Goal: Find specific page/section: Find specific page/section

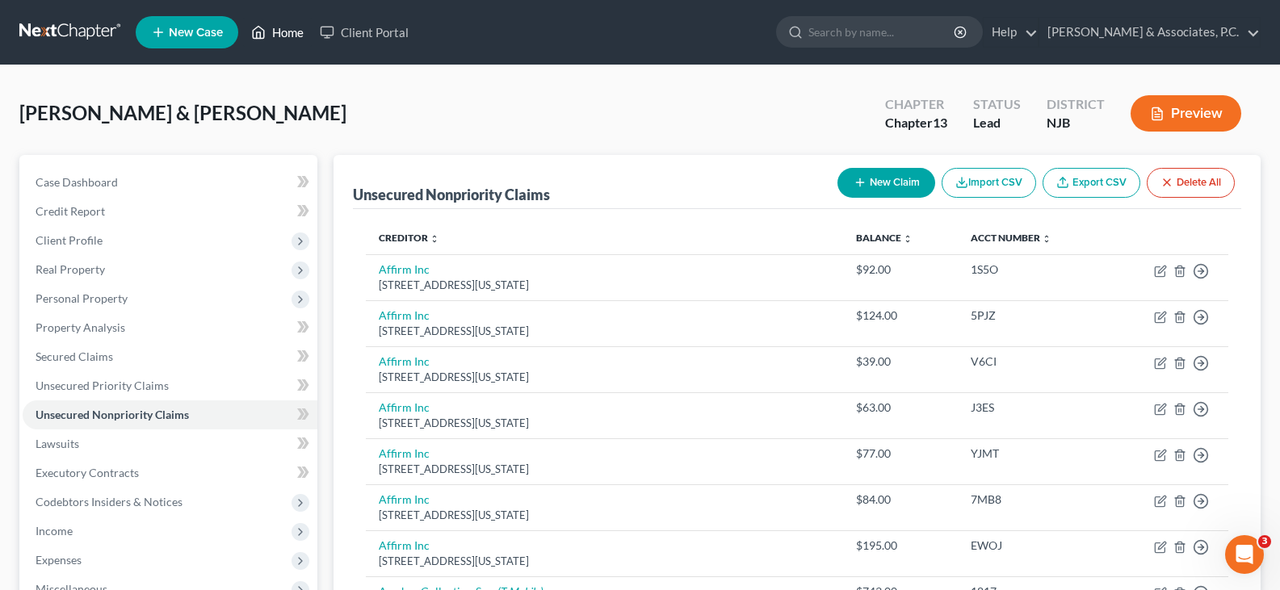
click at [292, 30] on link "Home" at bounding box center [277, 32] width 69 height 29
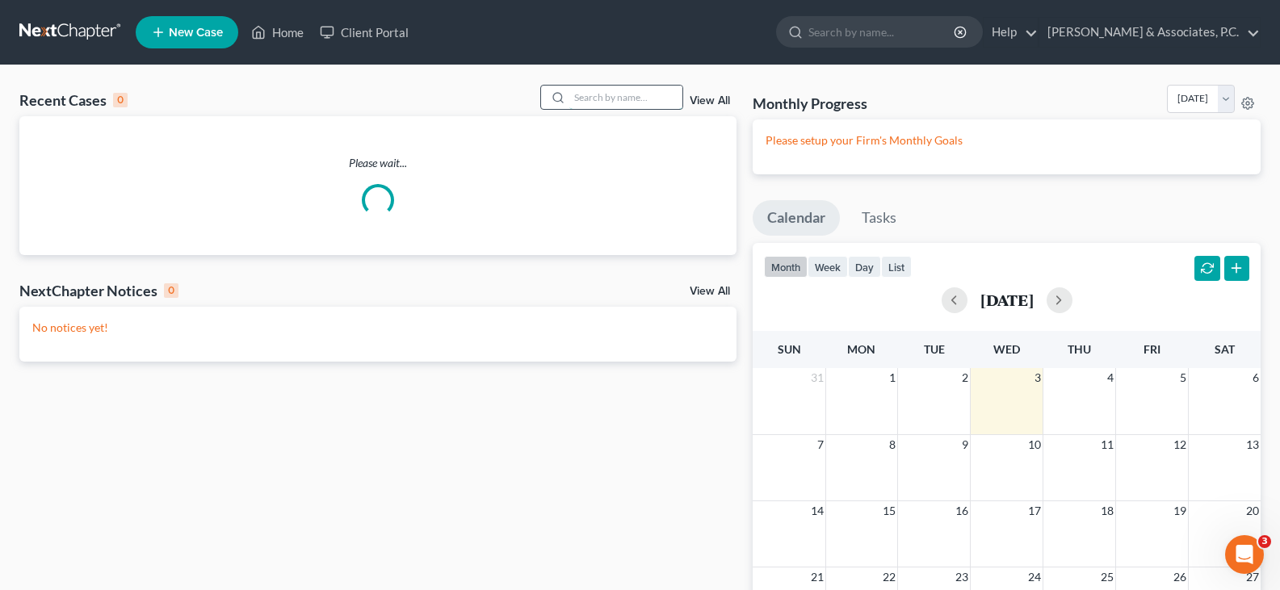
click at [594, 94] on input "search" at bounding box center [625, 97] width 113 height 23
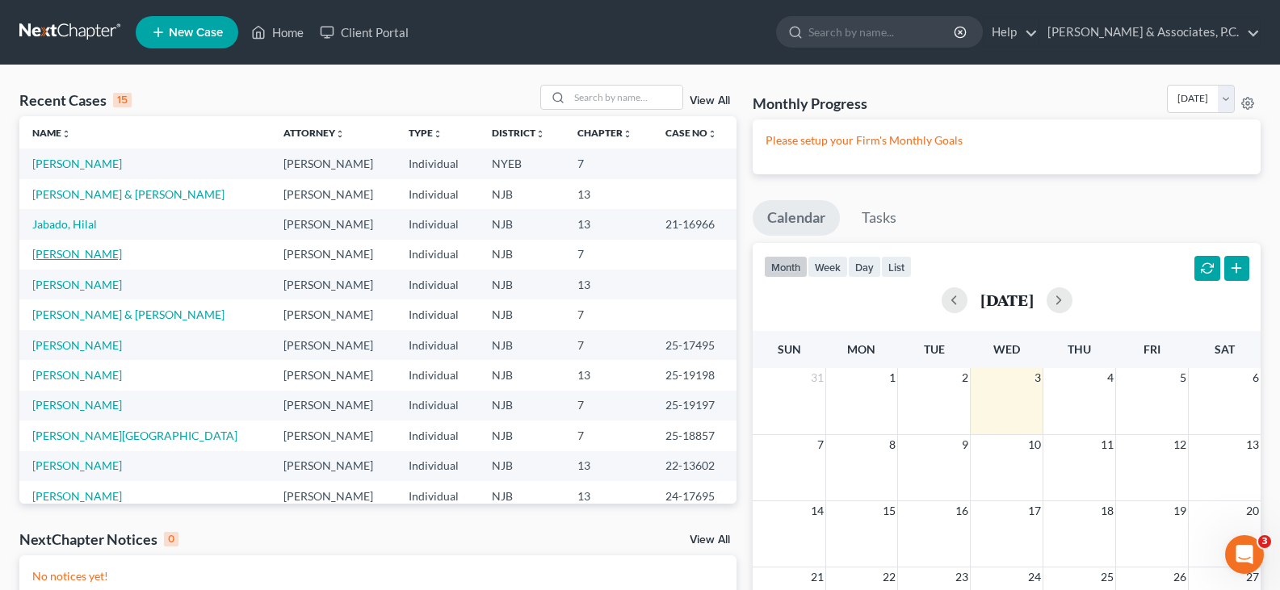
click at [60, 254] on link "[PERSON_NAME]" at bounding box center [77, 254] width 90 height 14
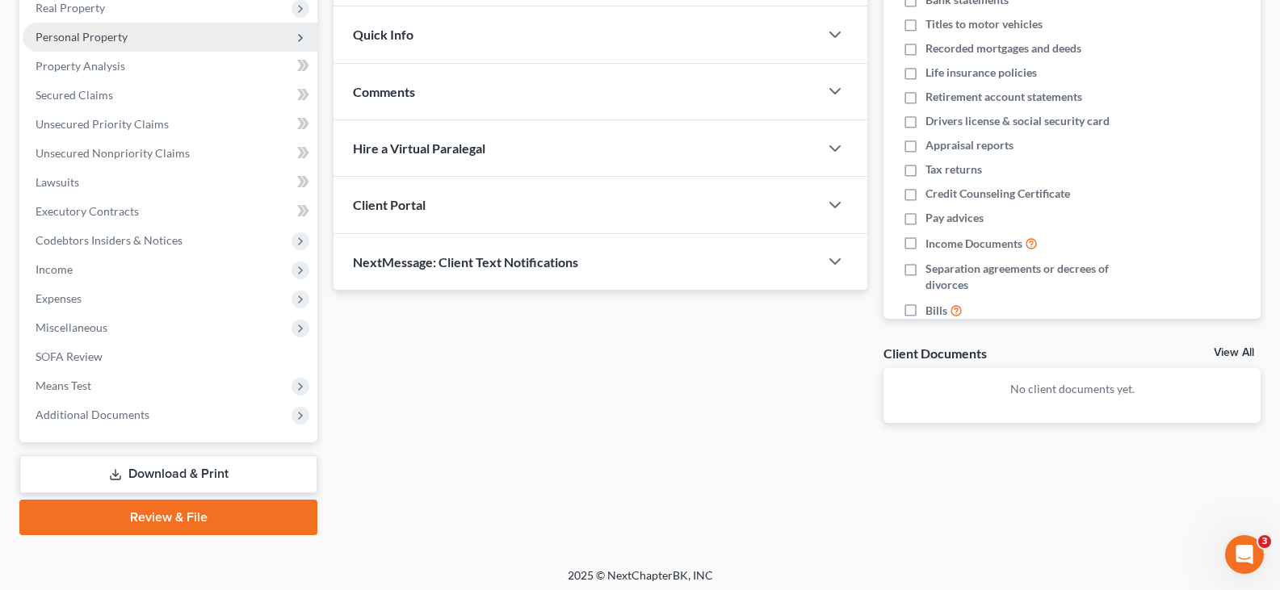
scroll to position [268, 0]
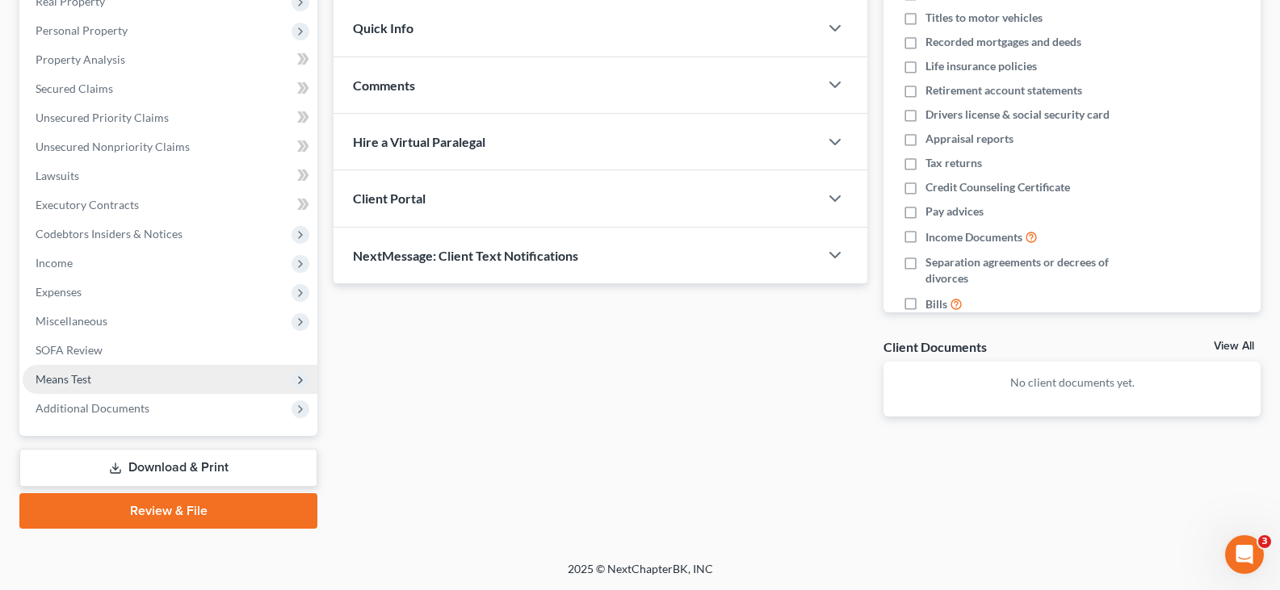
click at [61, 384] on span "Means Test" at bounding box center [64, 379] width 56 height 14
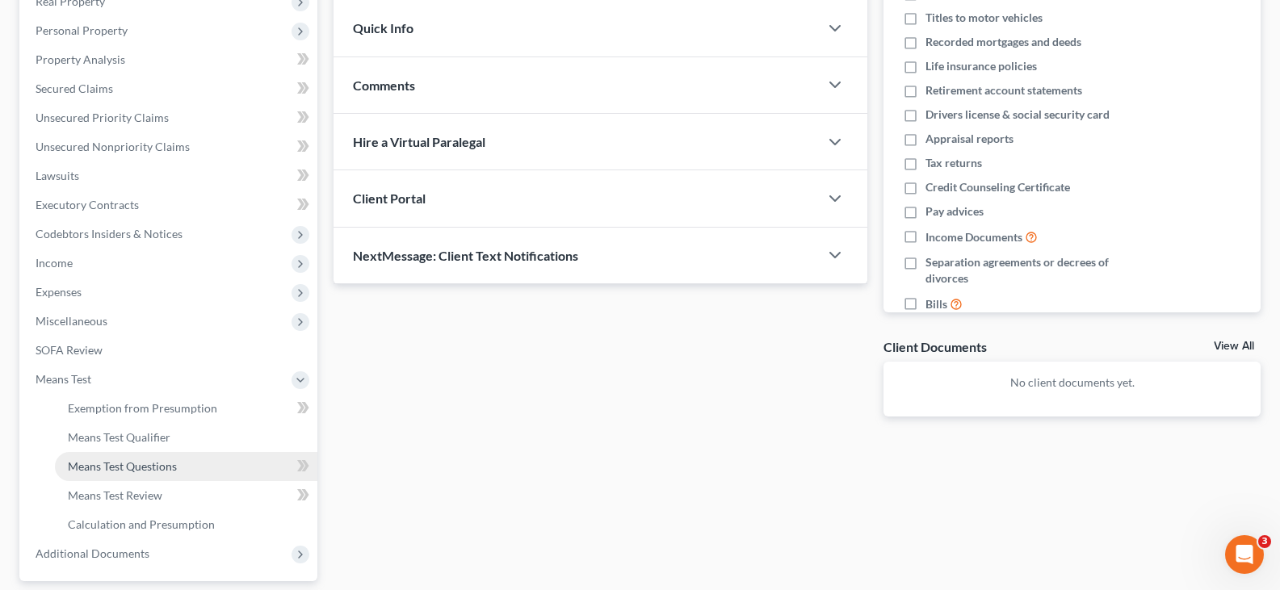
click at [107, 465] on span "Means Test Questions" at bounding box center [122, 467] width 109 height 14
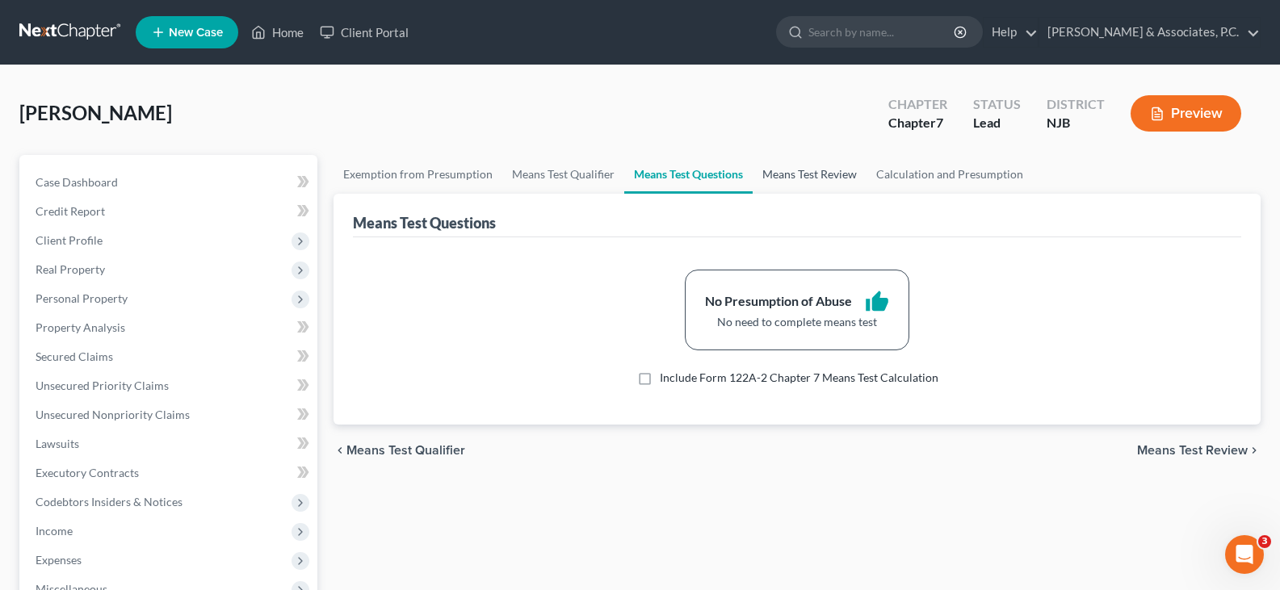
click at [777, 176] on link "Means Test Review" at bounding box center [810, 174] width 114 height 39
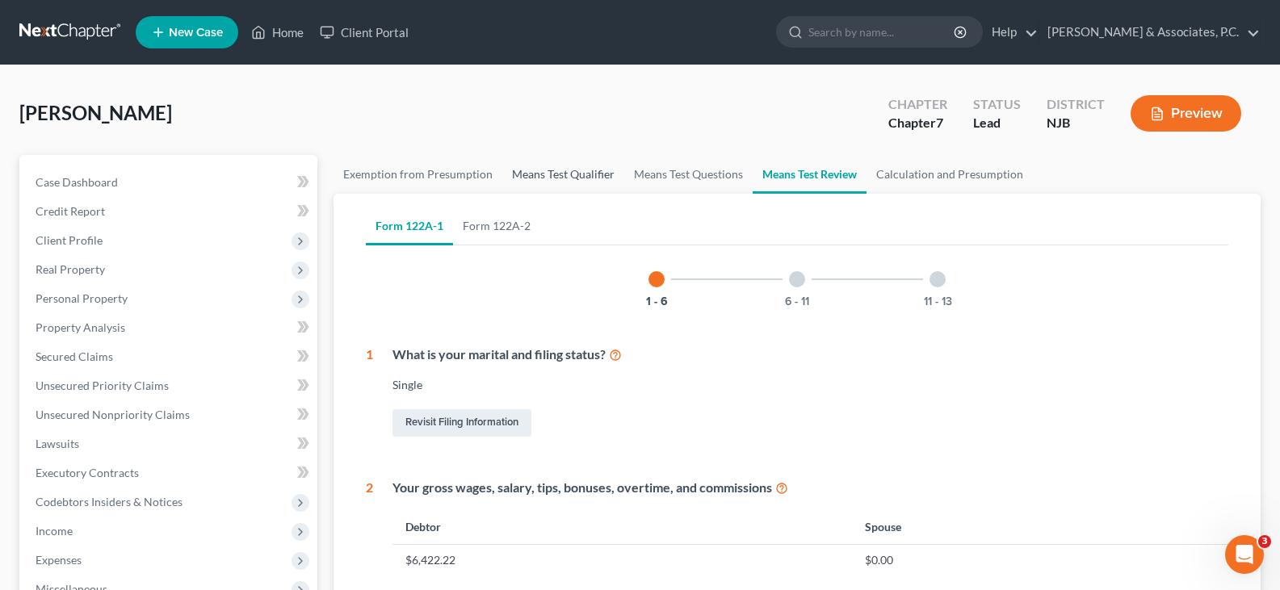
click at [545, 176] on link "Means Test Qualifier" at bounding box center [563, 174] width 122 height 39
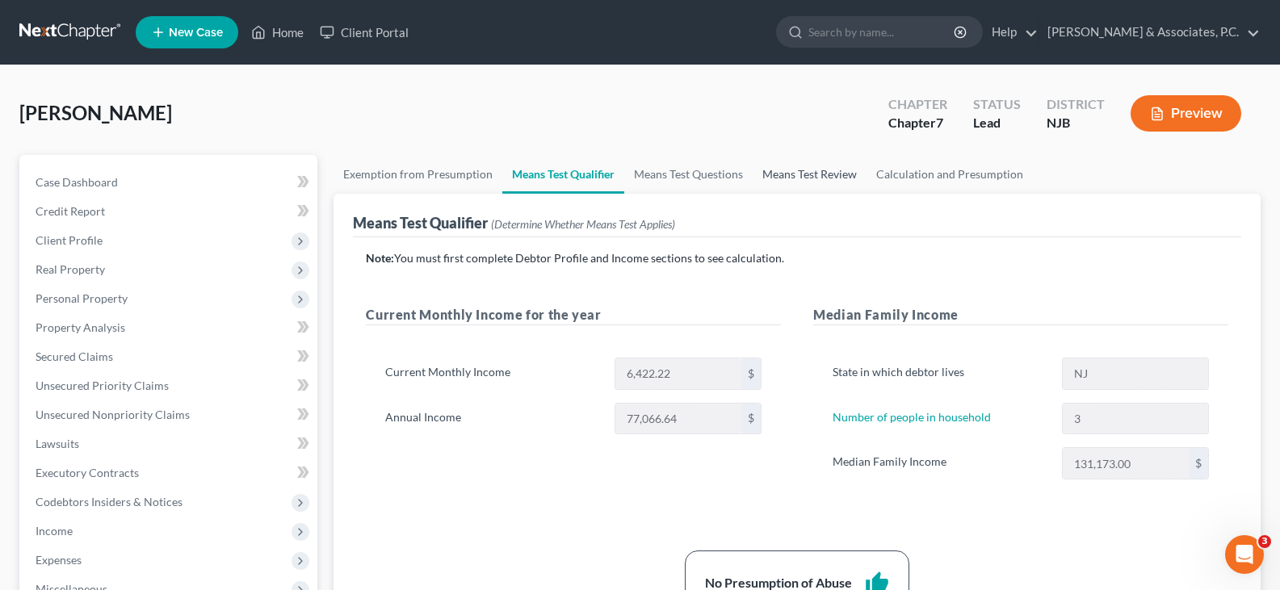
click at [808, 169] on link "Means Test Review" at bounding box center [810, 174] width 114 height 39
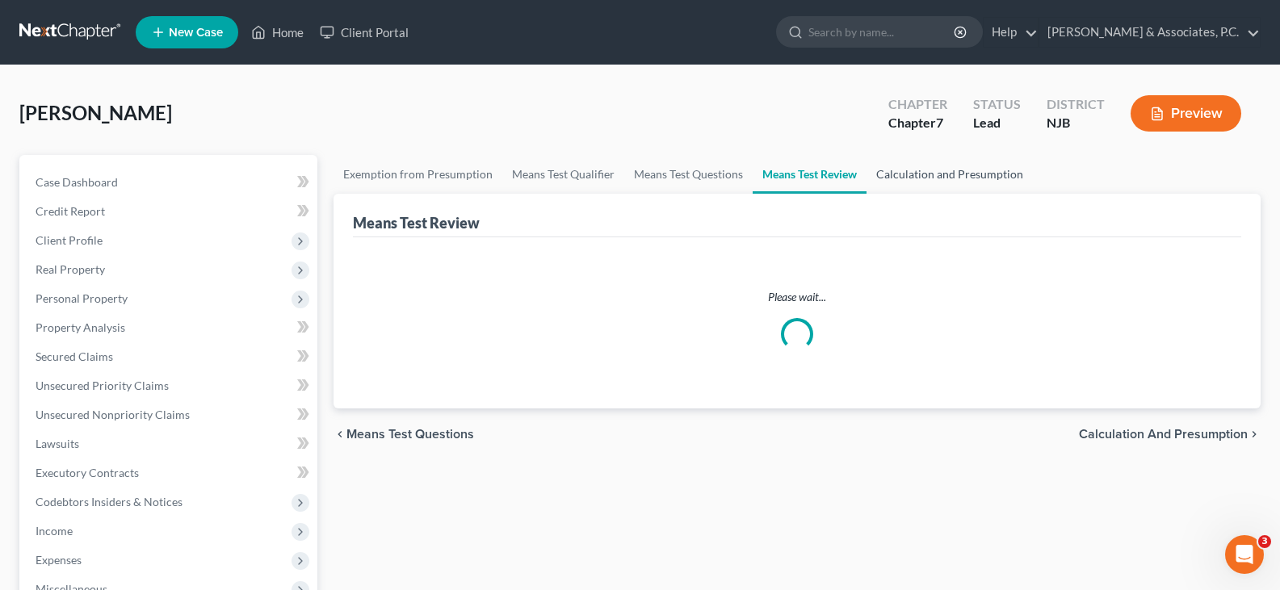
click at [942, 178] on link "Calculation and Presumption" at bounding box center [950, 174] width 166 height 39
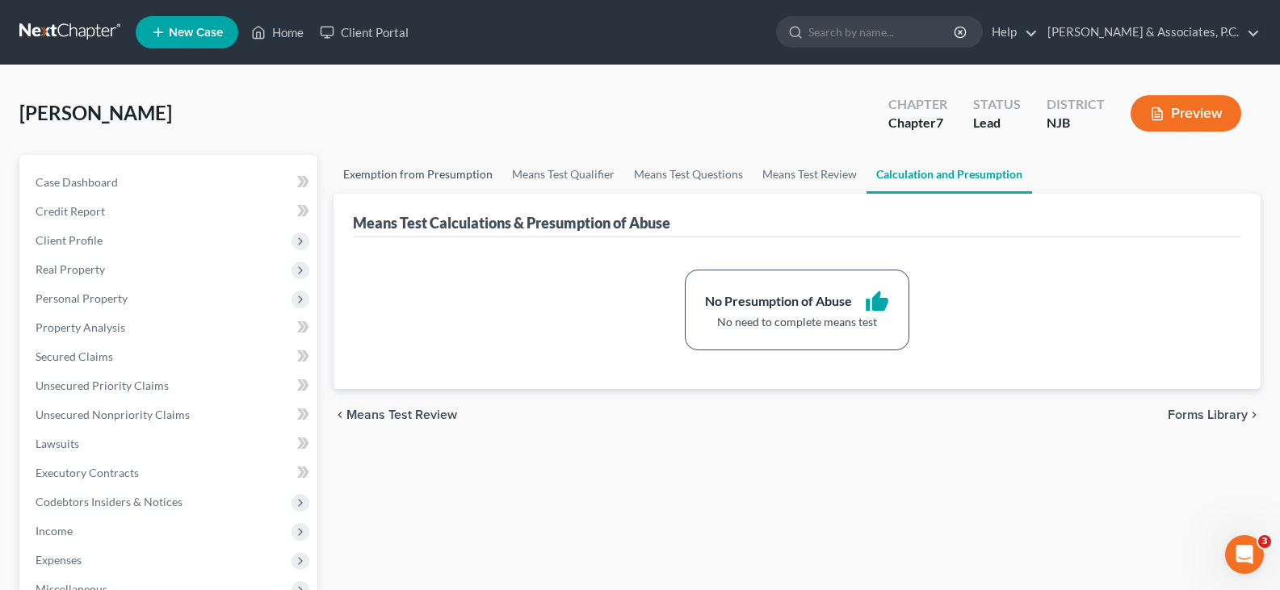
click at [382, 170] on link "Exemption from Presumption" at bounding box center [418, 174] width 169 height 39
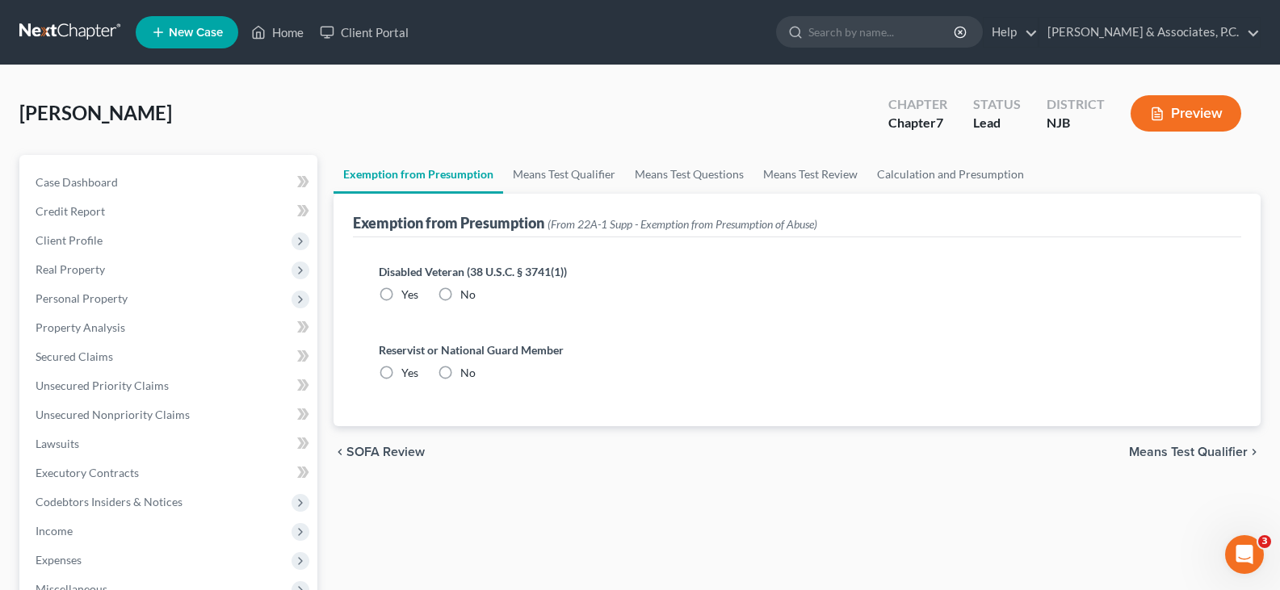
click at [460, 292] on label "No" at bounding box center [467, 295] width 15 height 16
click at [467, 292] on input "No" at bounding box center [472, 292] width 10 height 10
radio input "true"
click at [460, 371] on label "No" at bounding box center [467, 373] width 15 height 16
click at [467, 371] on input "No" at bounding box center [472, 370] width 10 height 10
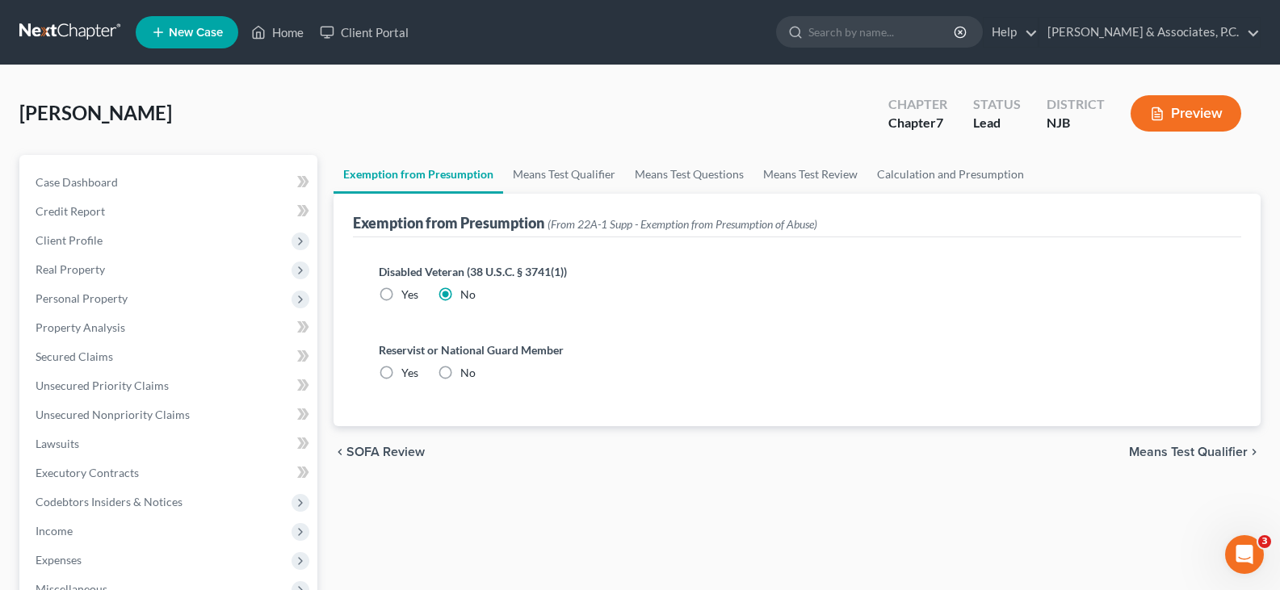
radio input "true"
click at [397, 127] on div "[PERSON_NAME] Upgraded Chapter Chapter 7 Status Lead District [GEOGRAPHIC_DATA]…" at bounding box center [639, 120] width 1241 height 70
click at [284, 35] on link "Home" at bounding box center [277, 32] width 69 height 29
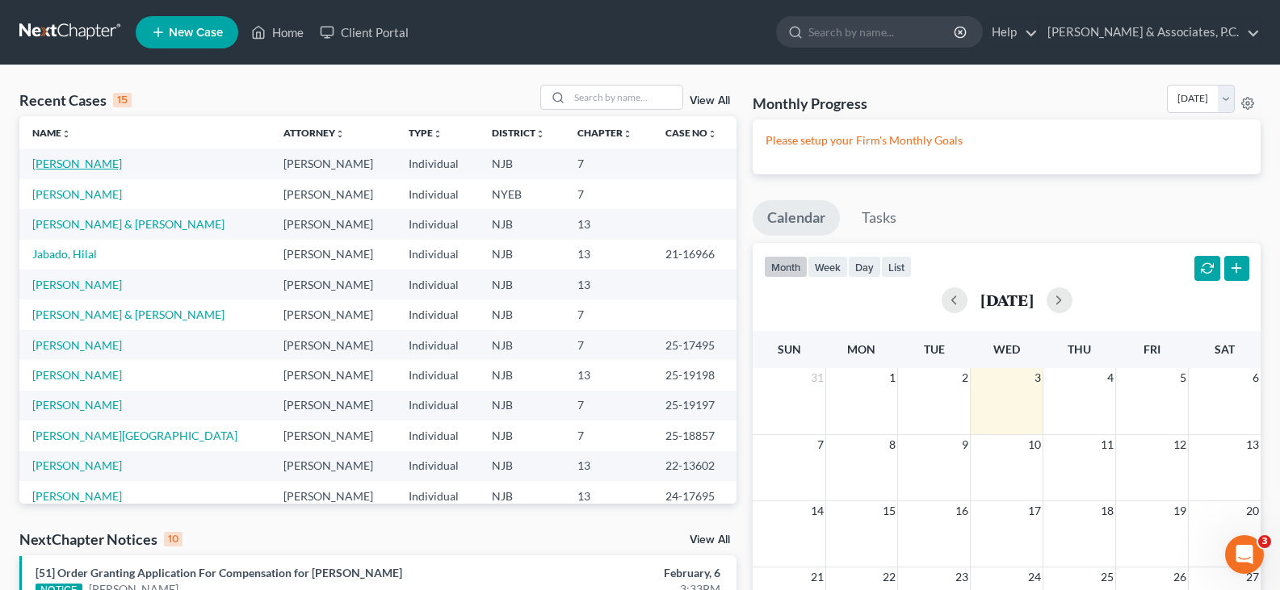
click at [75, 165] on link "[PERSON_NAME]" at bounding box center [77, 164] width 90 height 14
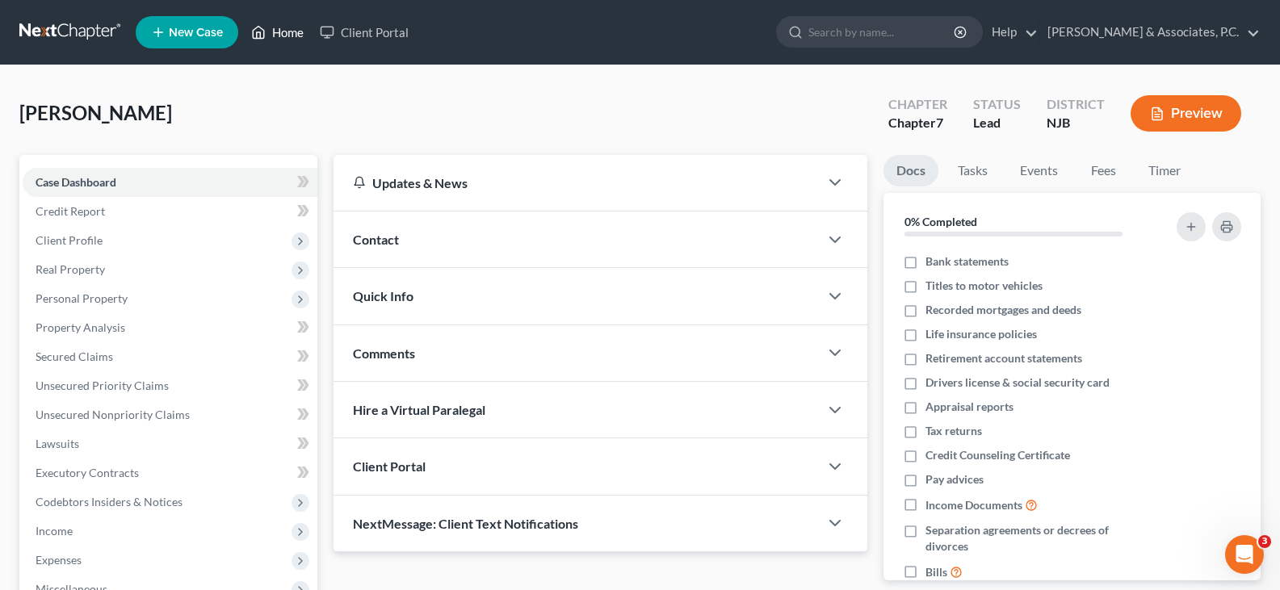
click at [290, 33] on link "Home" at bounding box center [277, 32] width 69 height 29
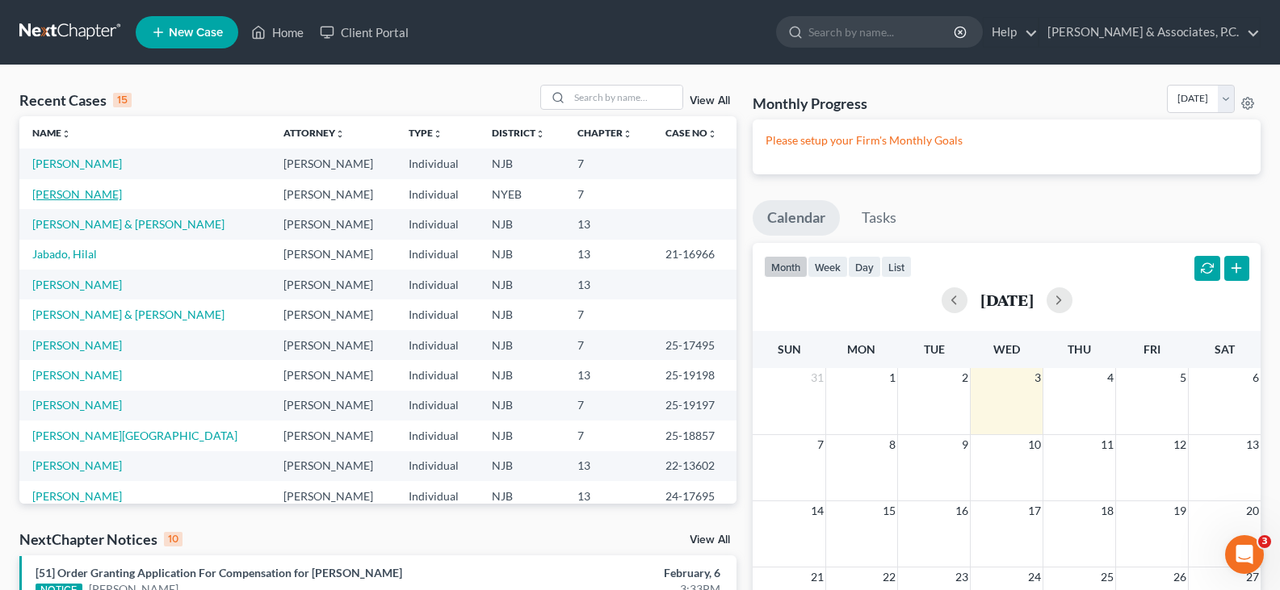
click at [94, 193] on link "[PERSON_NAME]" at bounding box center [77, 194] width 90 height 14
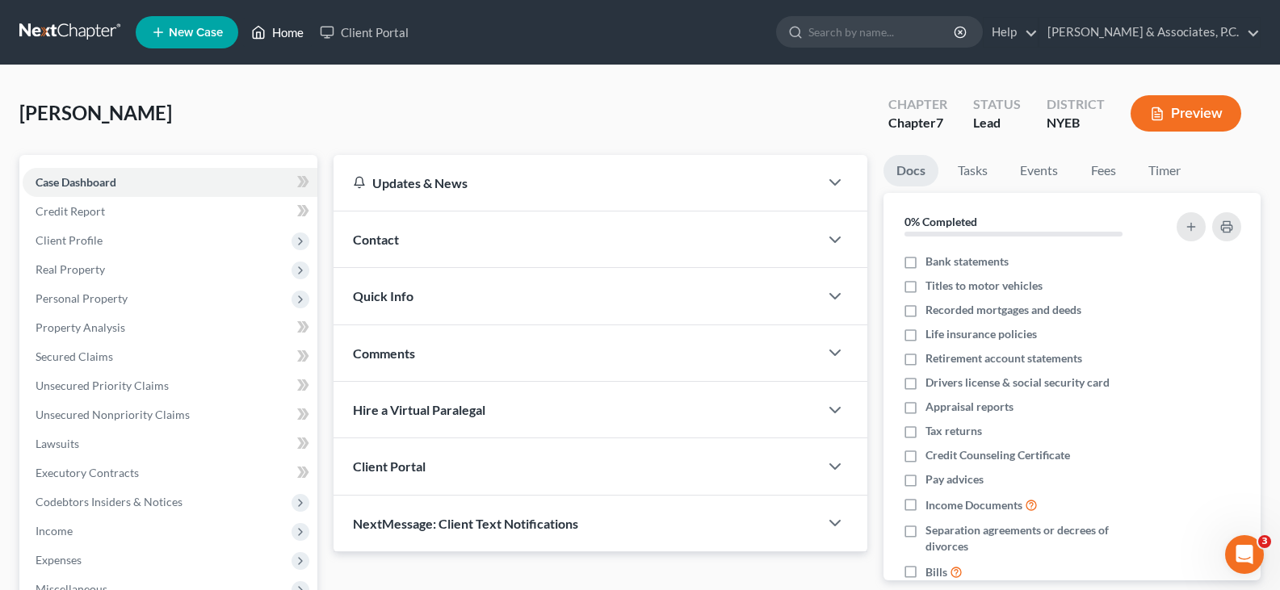
click at [279, 30] on link "Home" at bounding box center [277, 32] width 69 height 29
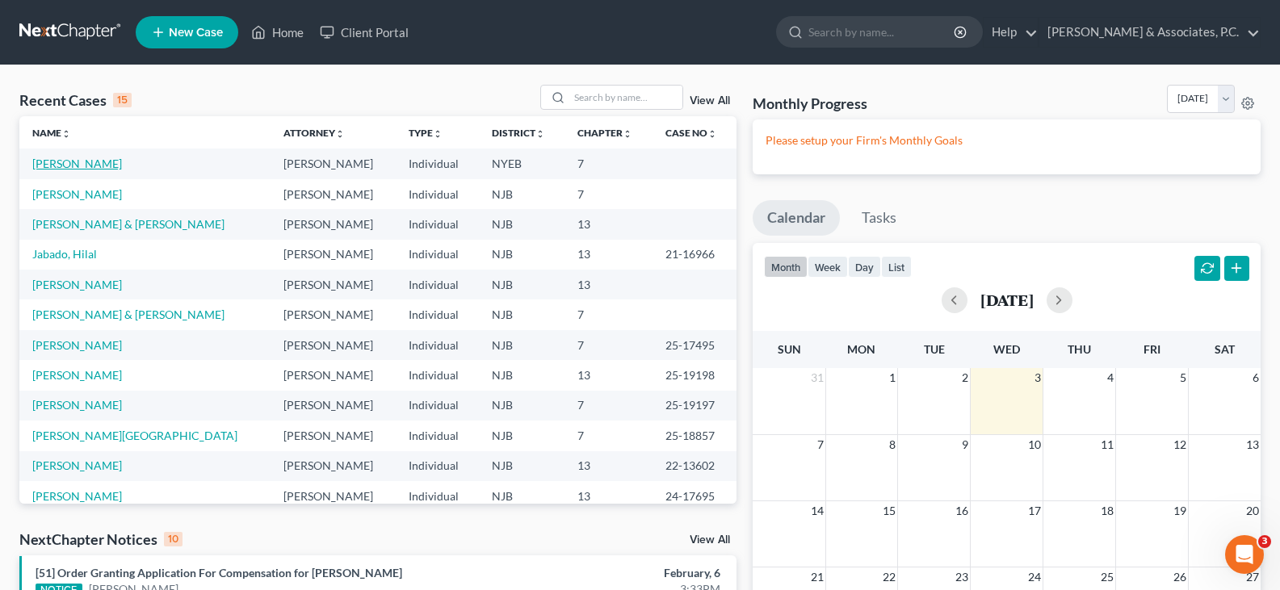
click at [82, 162] on link "[PERSON_NAME]" at bounding box center [77, 164] width 90 height 14
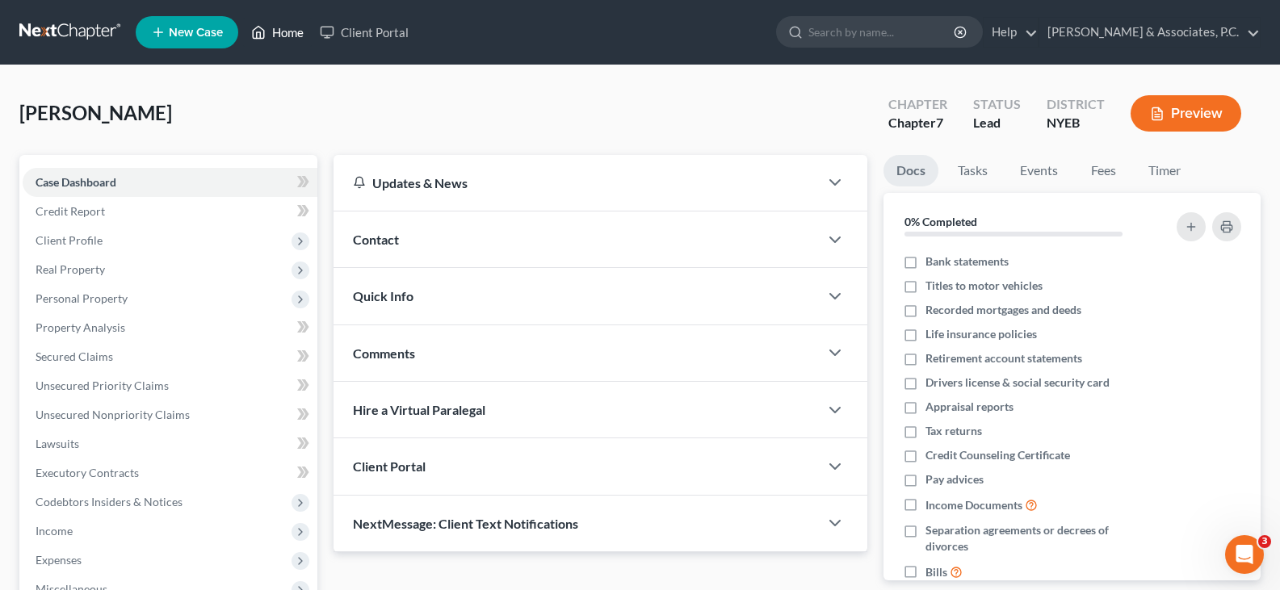
click at [279, 33] on link "Home" at bounding box center [277, 32] width 69 height 29
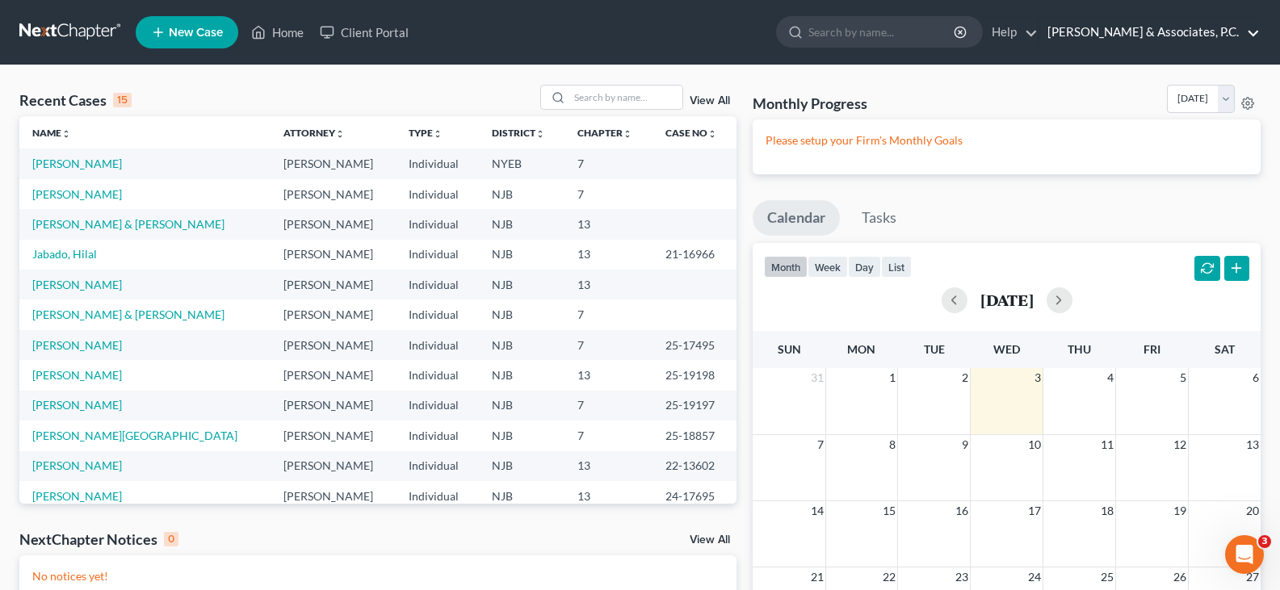
click at [1135, 36] on link "[PERSON_NAME] & Associates, P.C." at bounding box center [1149, 32] width 220 height 29
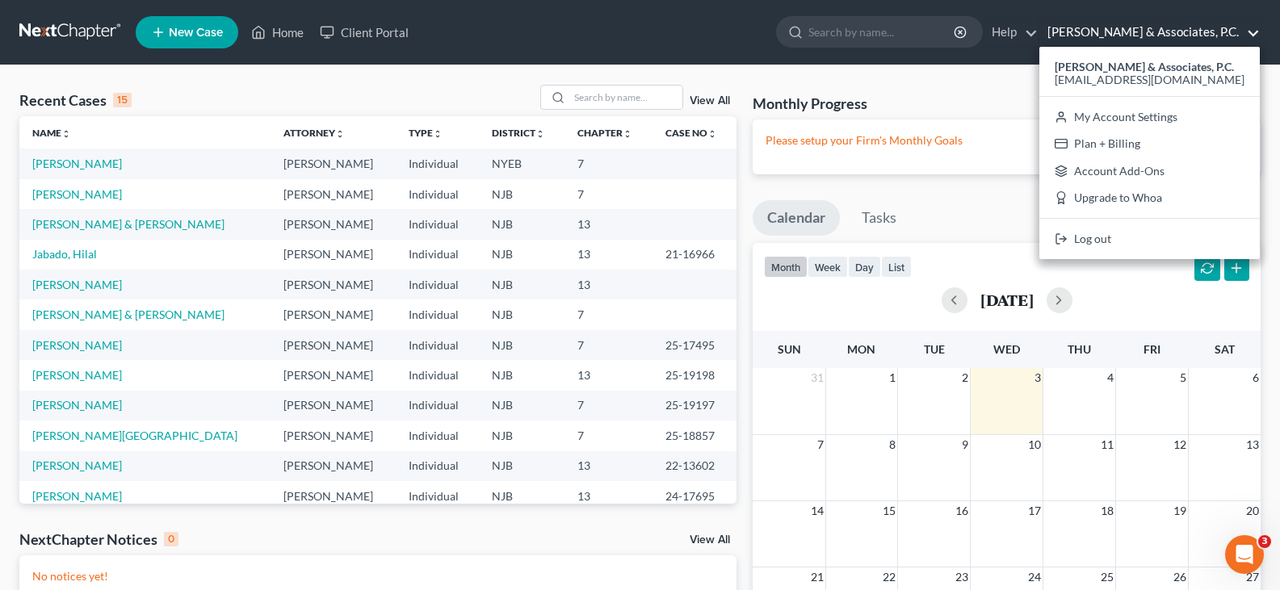
click at [471, 4] on nav "Home New Case Client Portal [PERSON_NAME] & Associates, [PERSON_NAME]. [PERSON_…" at bounding box center [640, 32] width 1280 height 65
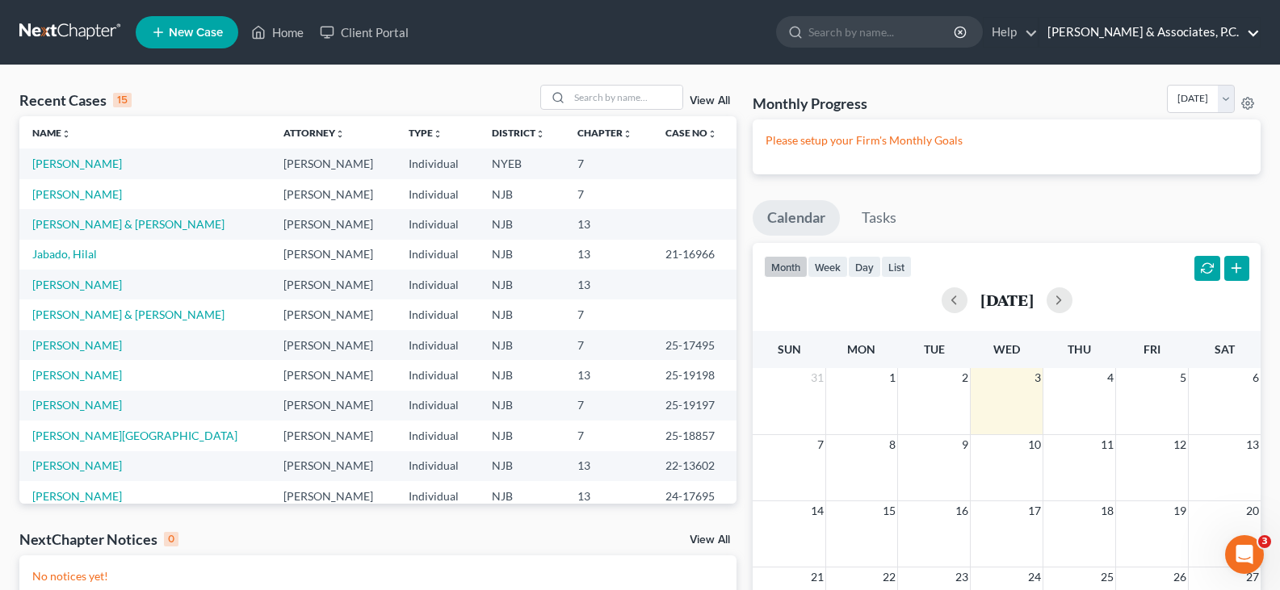
click at [1142, 34] on link "[PERSON_NAME] & Associates, P.C." at bounding box center [1149, 32] width 220 height 29
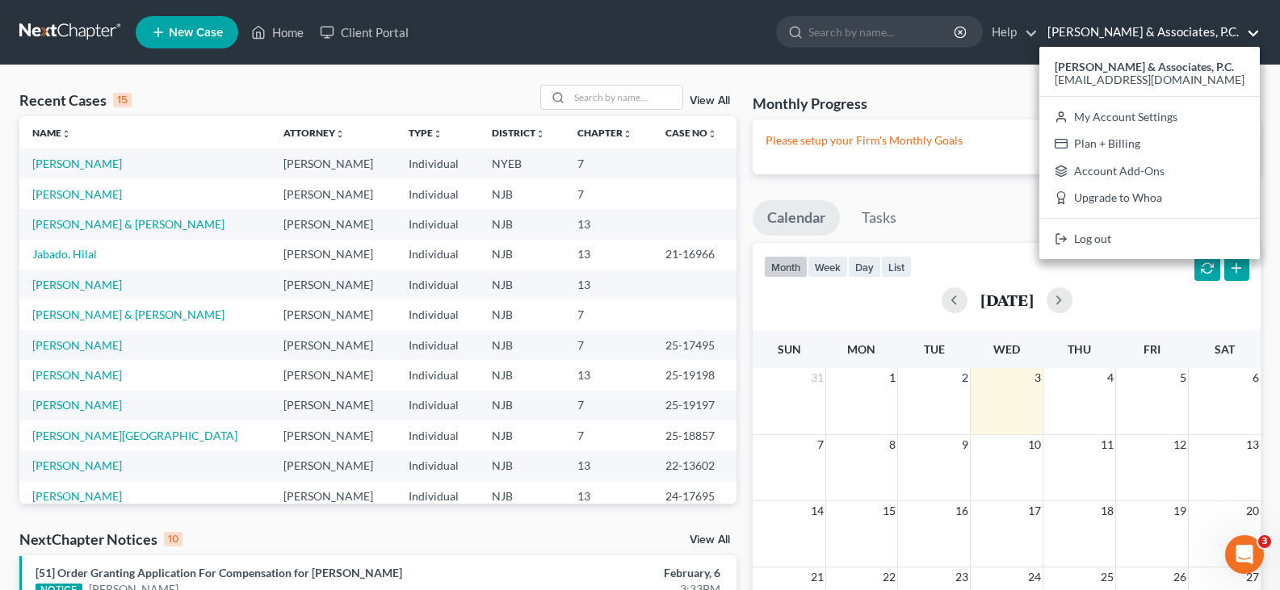
click at [612, 24] on ul "New Case Home Client Portal - No Result - See all results Or Press Enter... Hel…" at bounding box center [698, 32] width 1125 height 42
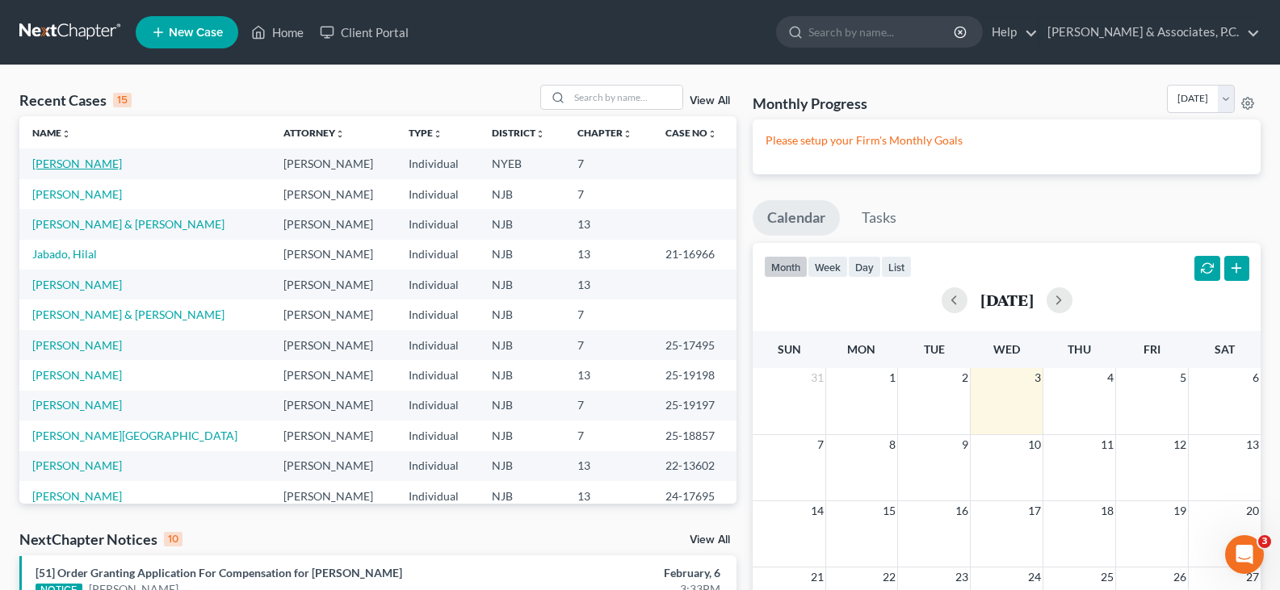
click at [112, 169] on link "[PERSON_NAME]" at bounding box center [77, 164] width 90 height 14
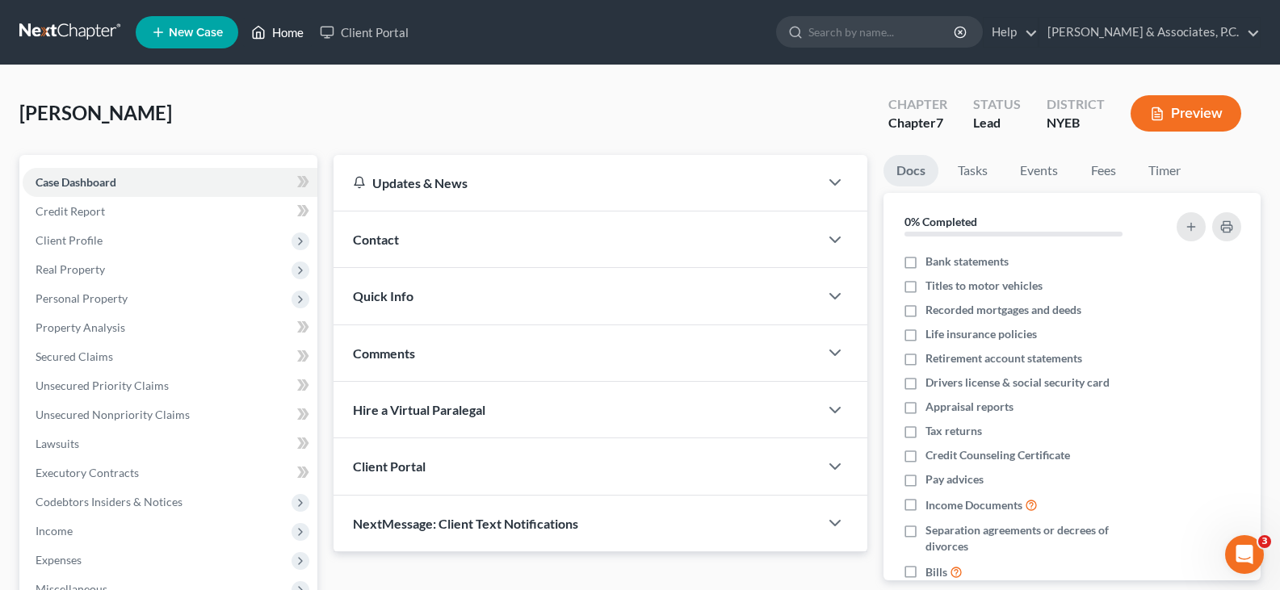
click at [292, 31] on link "Home" at bounding box center [277, 32] width 69 height 29
